Goal: Transaction & Acquisition: Purchase product/service

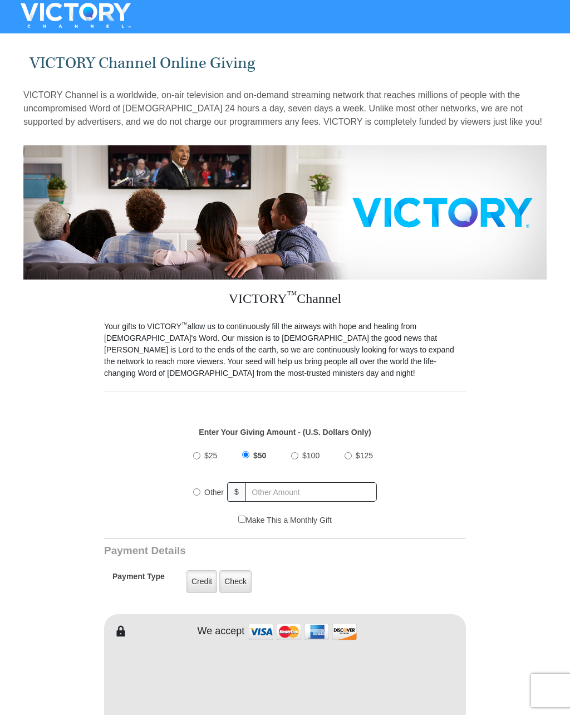
click at [191, 489] on div "$25 $50 $100 $125 Other $" at bounding box center [285, 478] width 195 height 72
click at [203, 489] on label "Other" at bounding box center [213, 492] width 27 height 24
click at [200, 489] on input "Other" at bounding box center [196, 491] width 7 height 7
radio input "true"
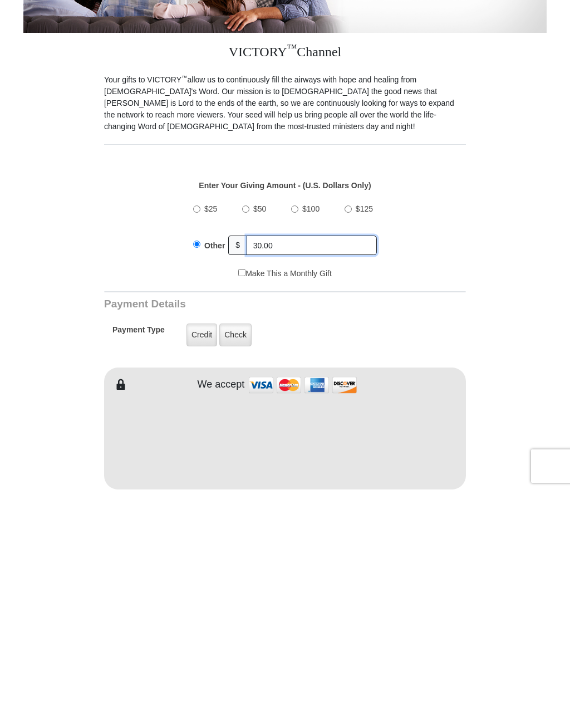
type input "30.00"
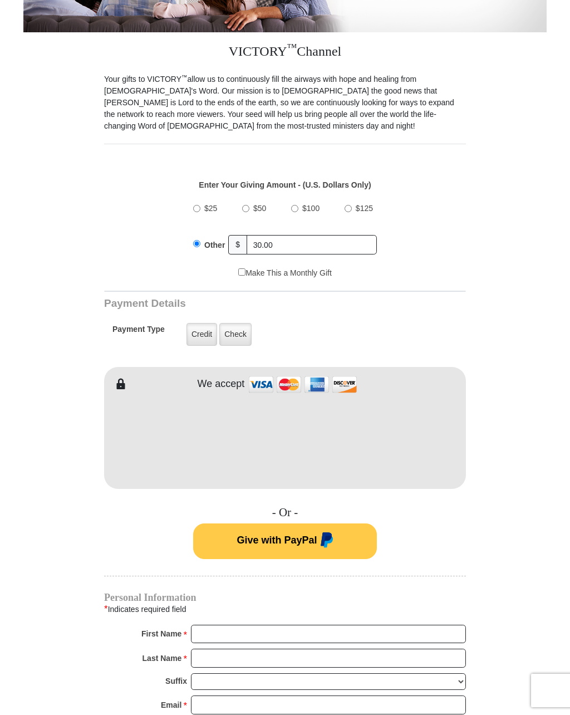
scroll to position [247, 0]
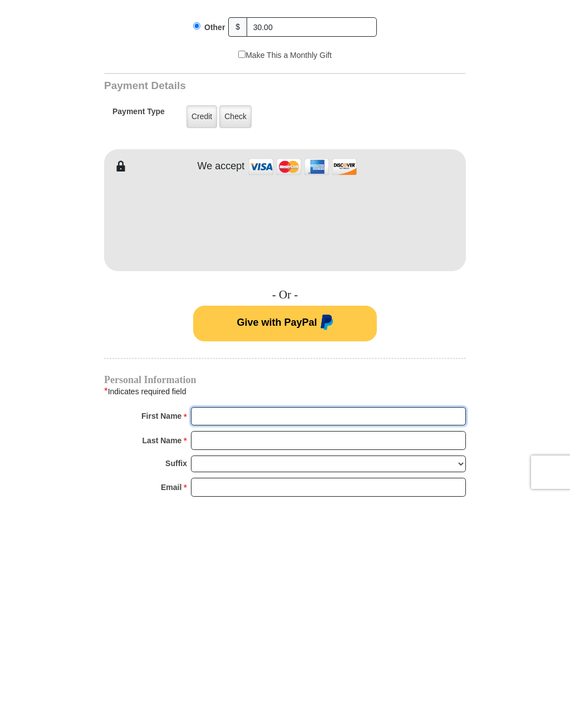
click at [201, 625] on input "First Name *" at bounding box center [328, 634] width 275 height 19
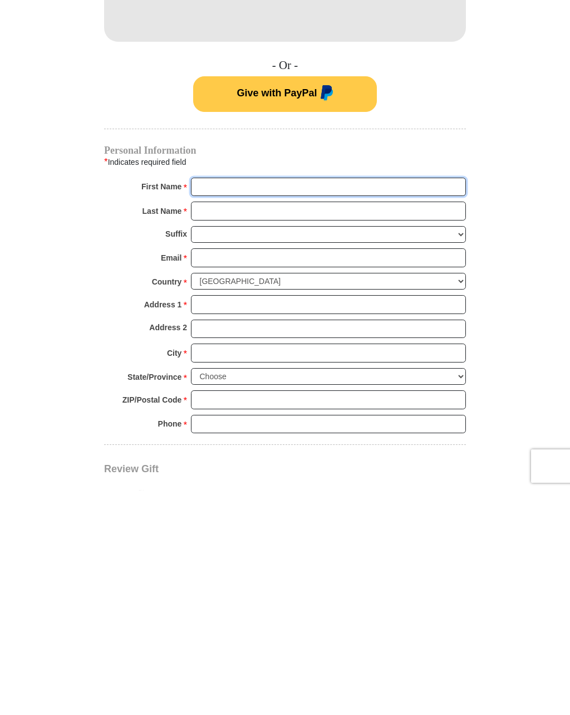
scroll to position [474, 0]
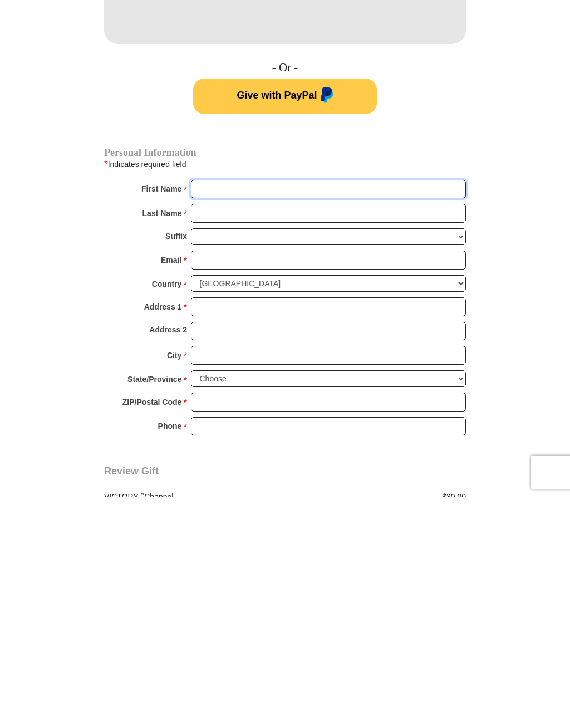
type input "[PERSON_NAME]"
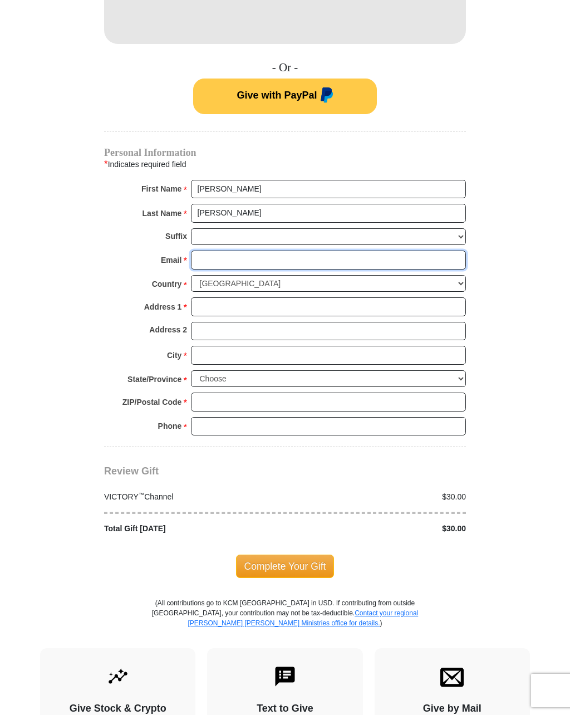
click at [202, 252] on input "Email *" at bounding box center [328, 259] width 275 height 19
click at [303, 253] on input "[EMAIL_ADDRESS][DOMAIN_NAME]" at bounding box center [328, 259] width 275 height 19
type input "[EMAIL_ADDRESS][DOMAIN_NAME]"
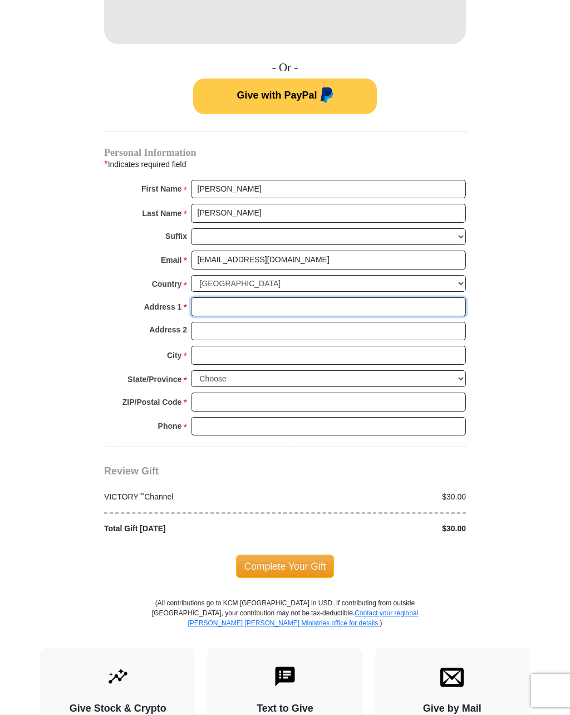
click at [203, 299] on input "Address 1 *" at bounding box center [328, 306] width 275 height 19
type input "[STREET_ADDRESS][PERSON_NAME]"
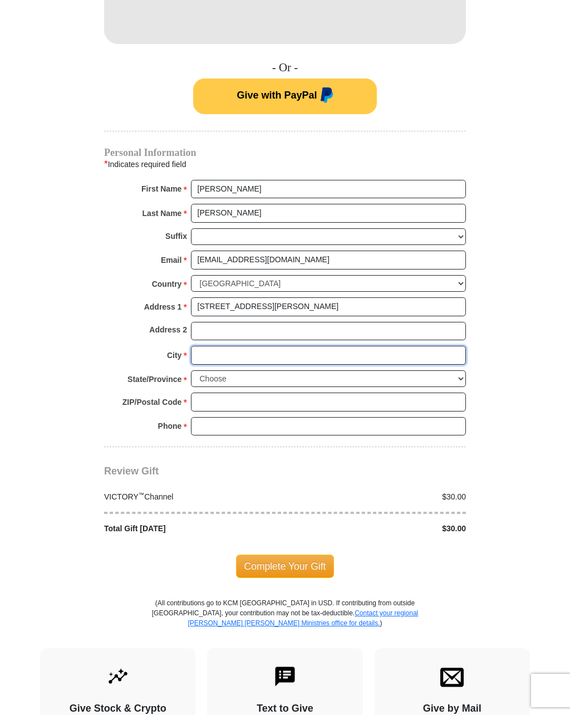
type input "Travelers Rest"
select select "SC"
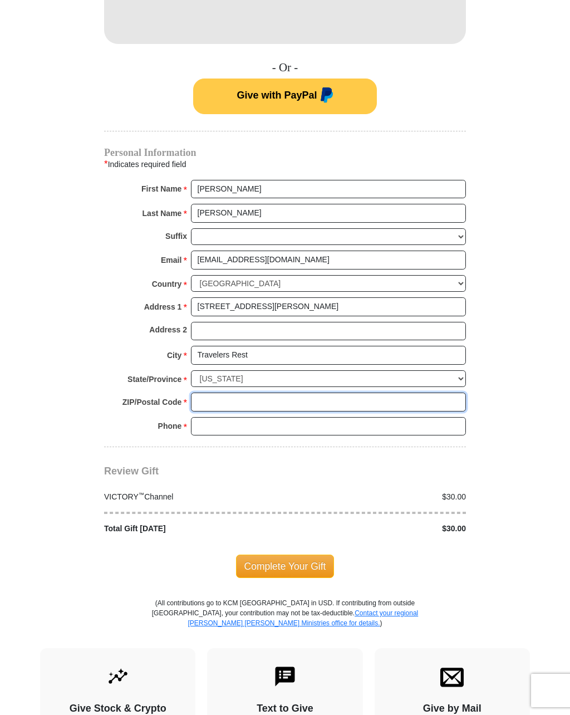
type input "29690"
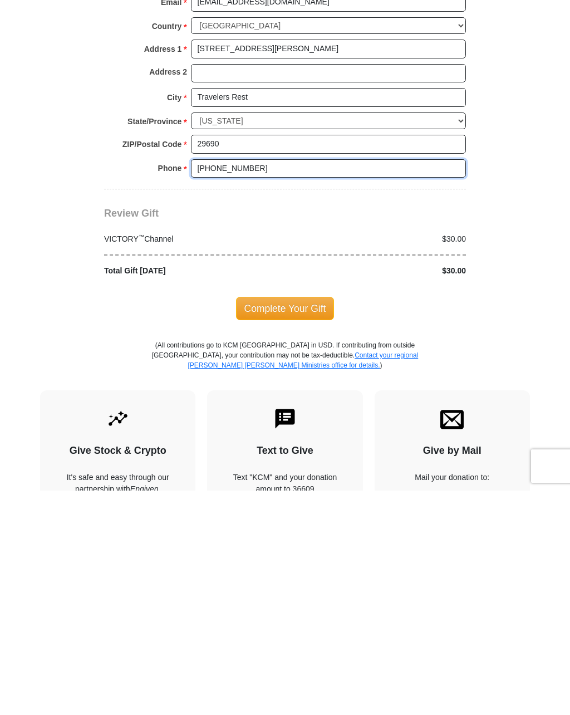
scroll to position [727, 0]
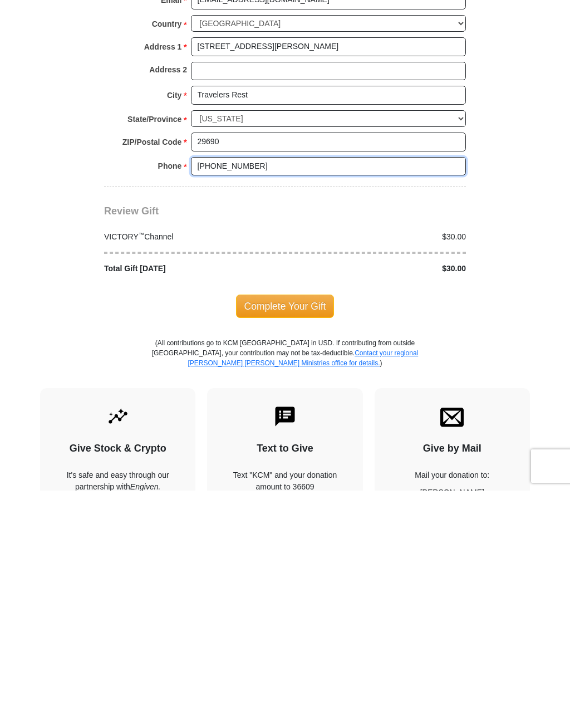
type input "[PHONE_NUMBER]"
click at [272, 519] on span "Complete Your Gift" at bounding box center [285, 530] width 99 height 23
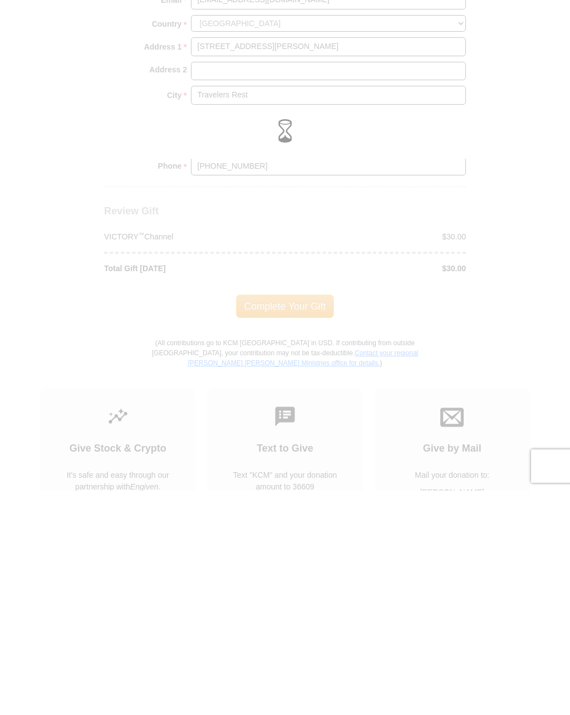
scroll to position [952, 0]
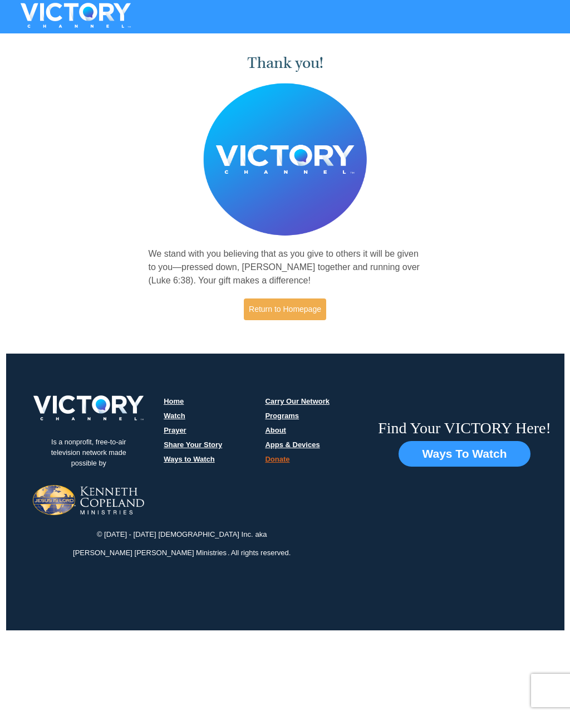
click at [286, 316] on link "Return to Homepage" at bounding box center [285, 309] width 82 height 22
